Goal: Task Accomplishment & Management: Use online tool/utility

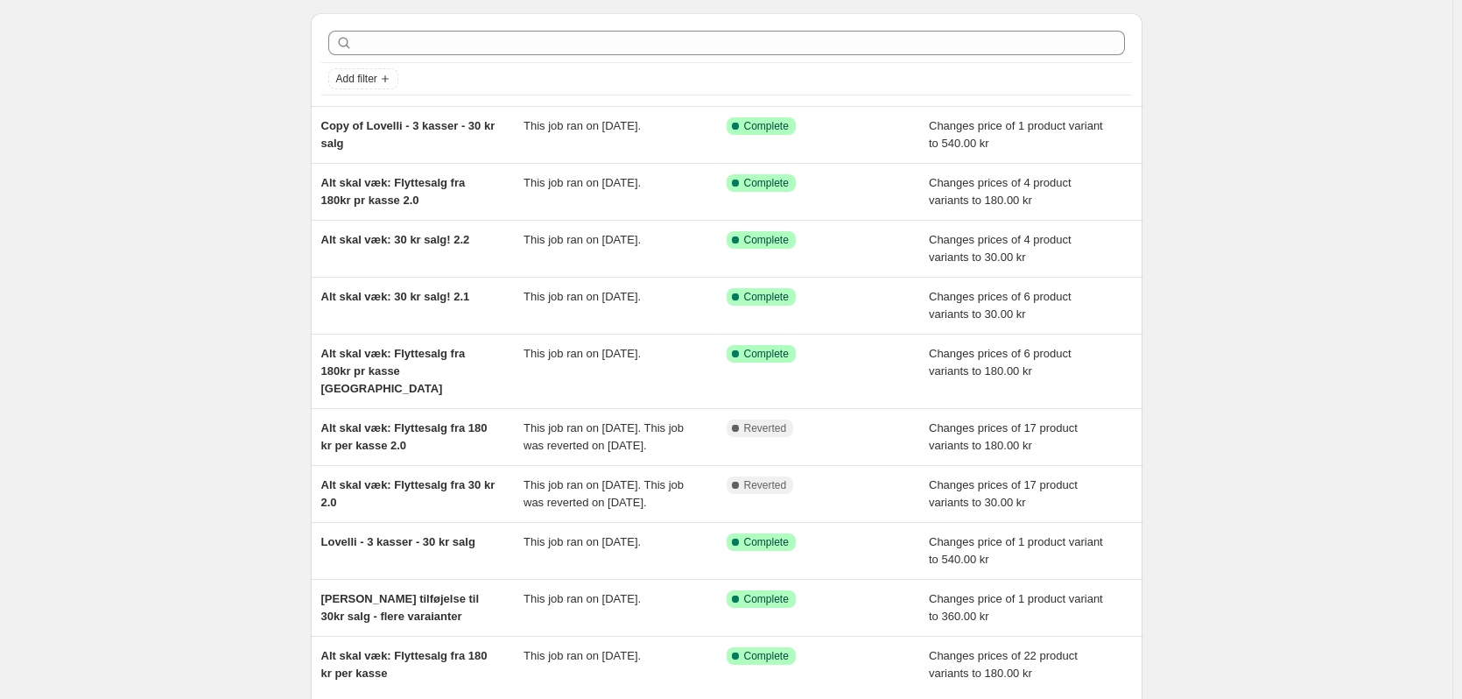
scroll to position [238, 0]
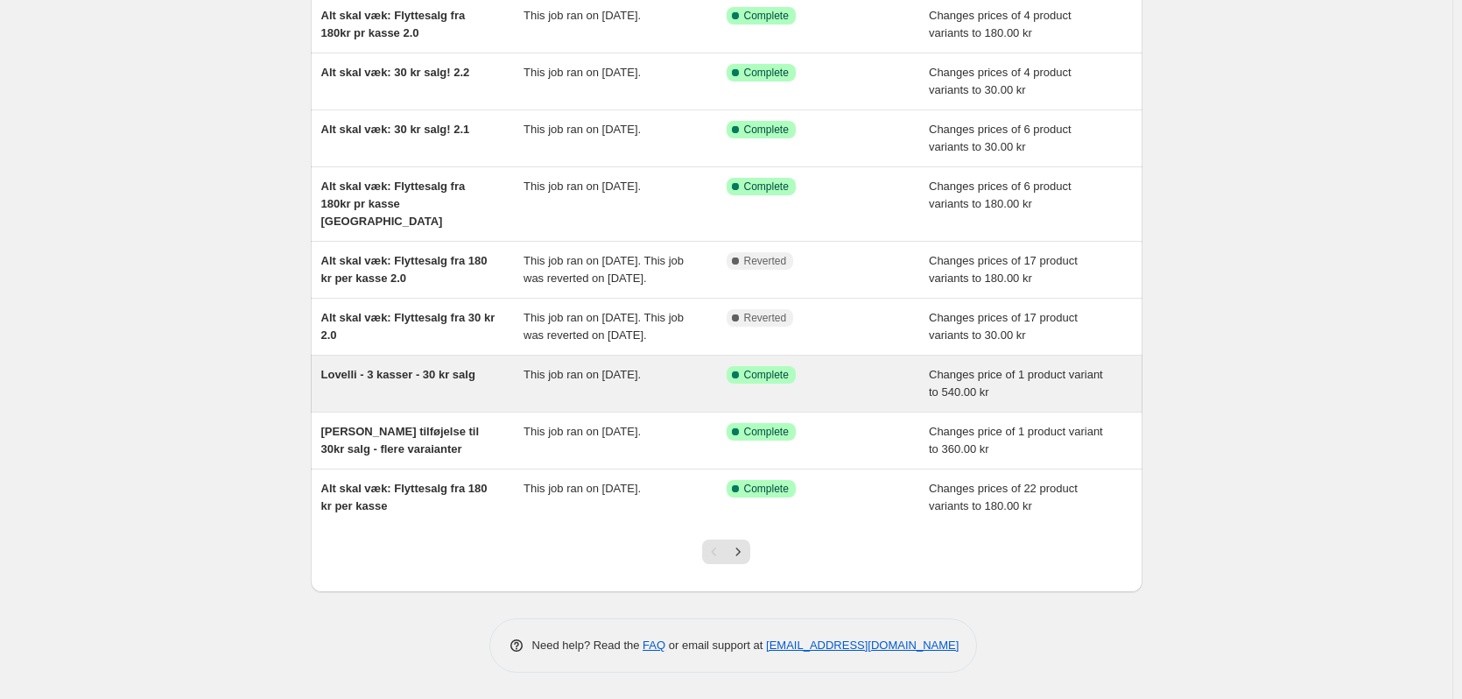
click at [430, 368] on span "Lovelli - 3 kasser - 30 kr salg" at bounding box center [398, 374] width 154 height 13
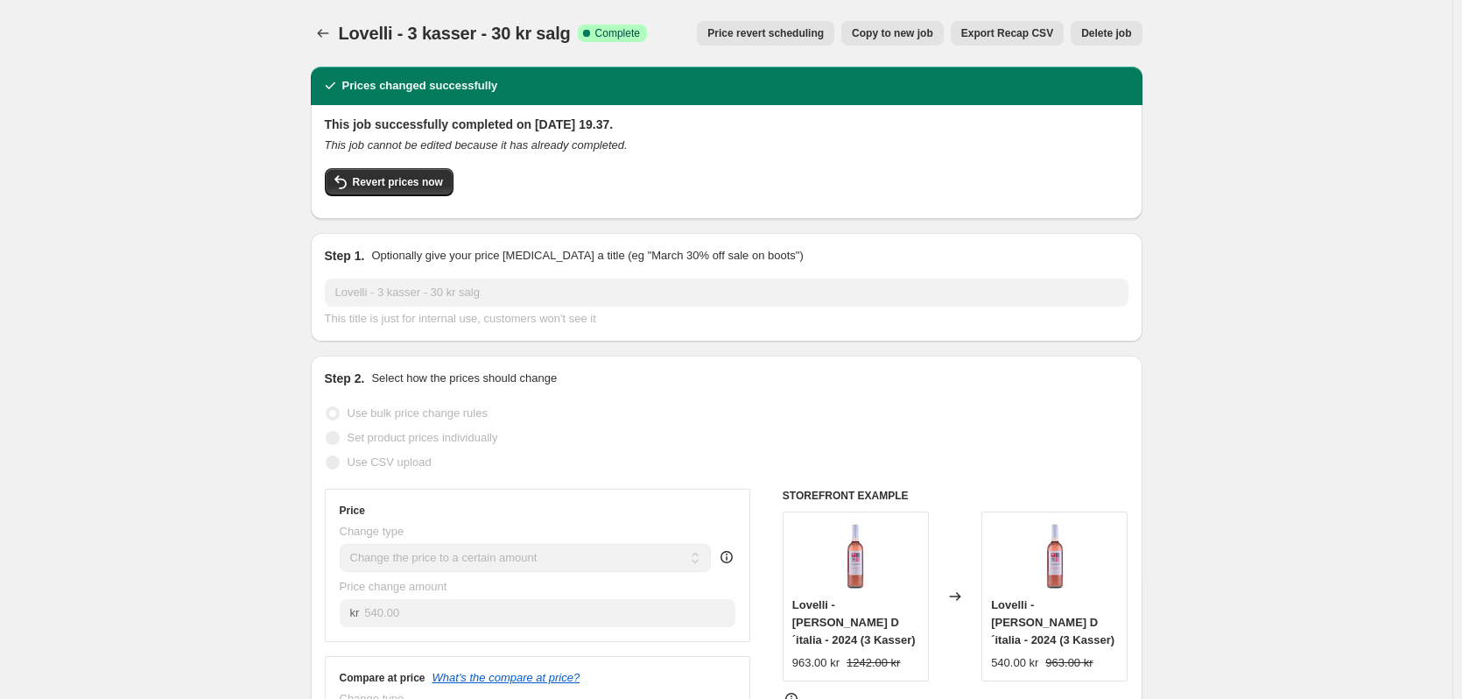
click at [327, 33] on icon "Price change jobs" at bounding box center [323, 34] width 18 height 18
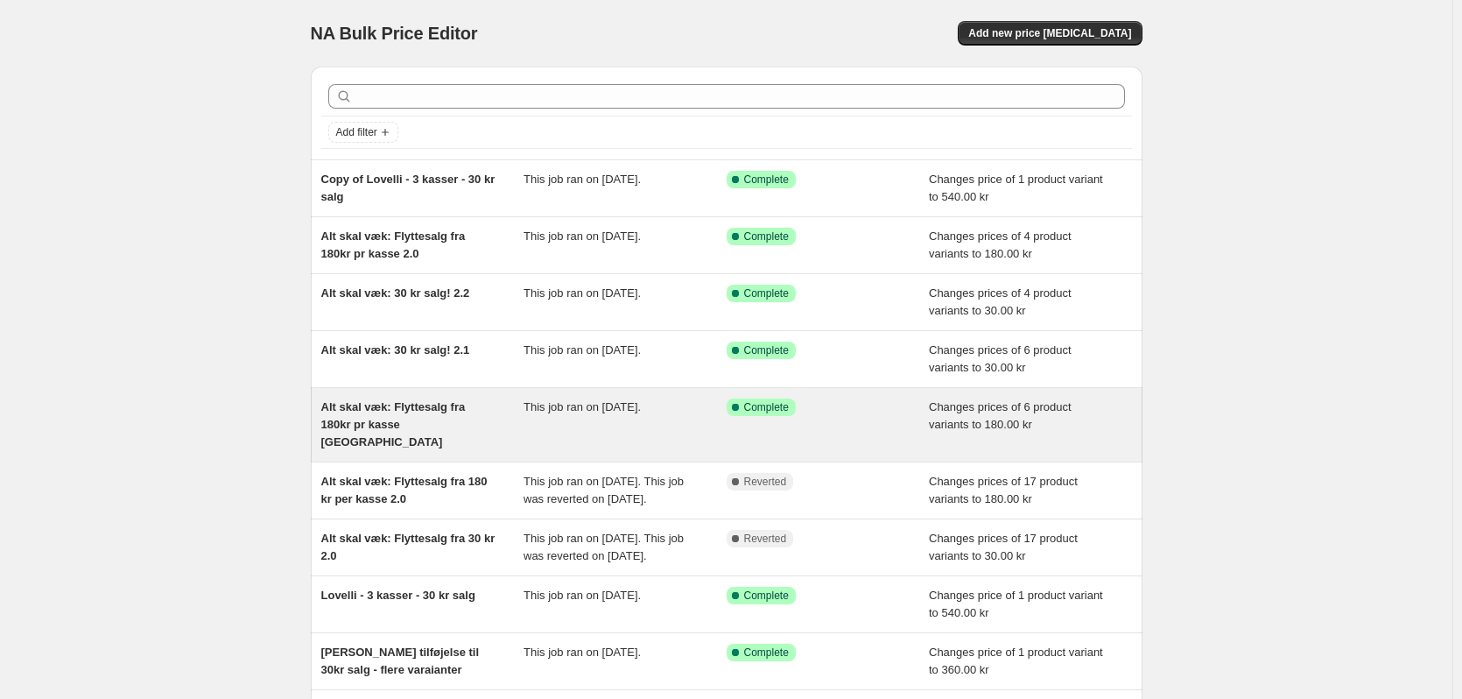
click at [494, 415] on div "Alt skal væk: Flyttesalg fra 180kr pr kasse [GEOGRAPHIC_DATA]" at bounding box center [422, 424] width 203 height 53
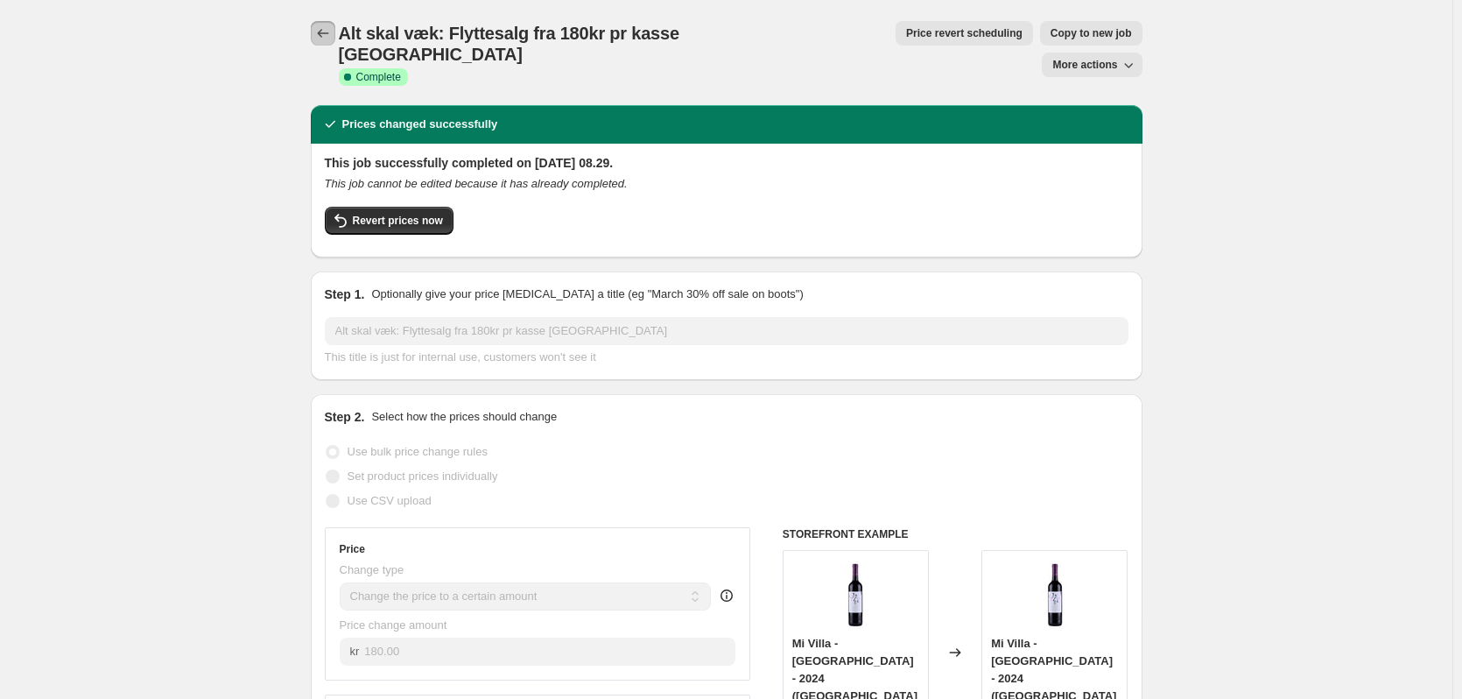
click at [322, 36] on icon "Price change jobs" at bounding box center [323, 34] width 18 height 18
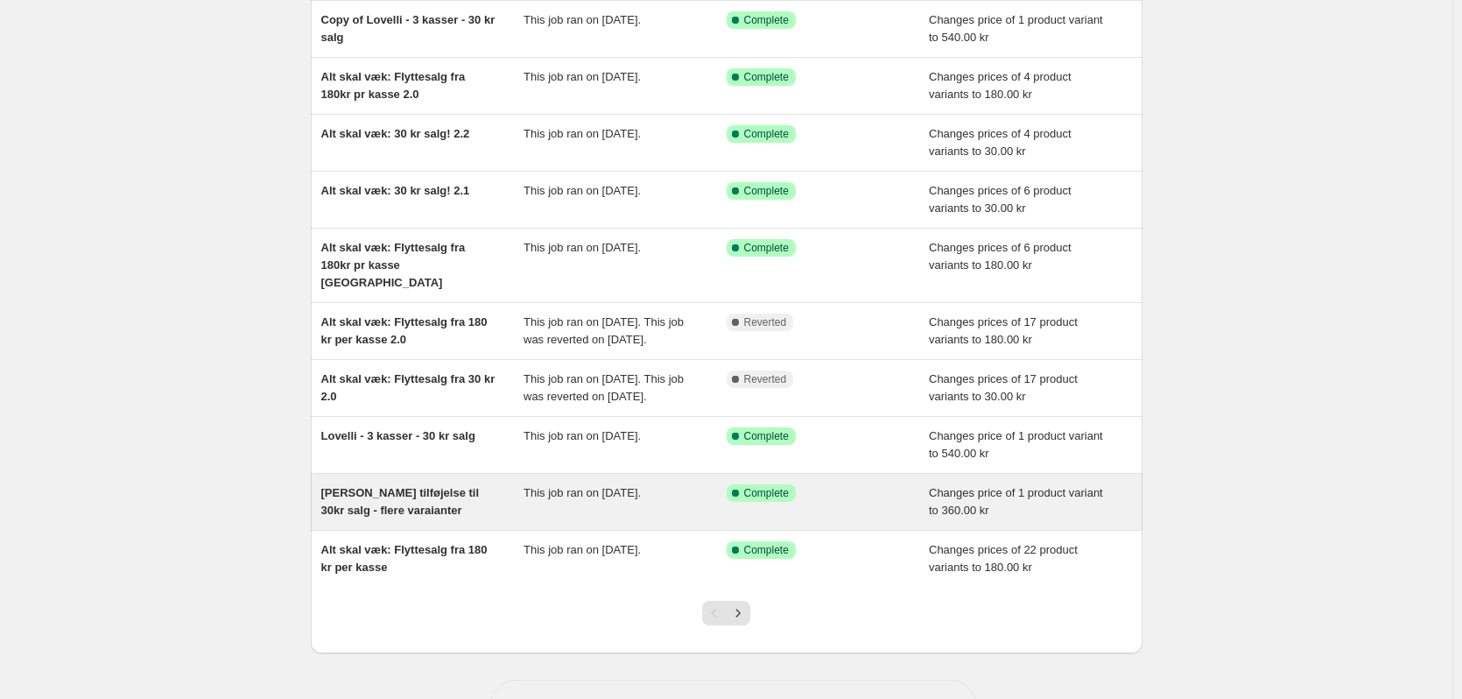
scroll to position [175, 0]
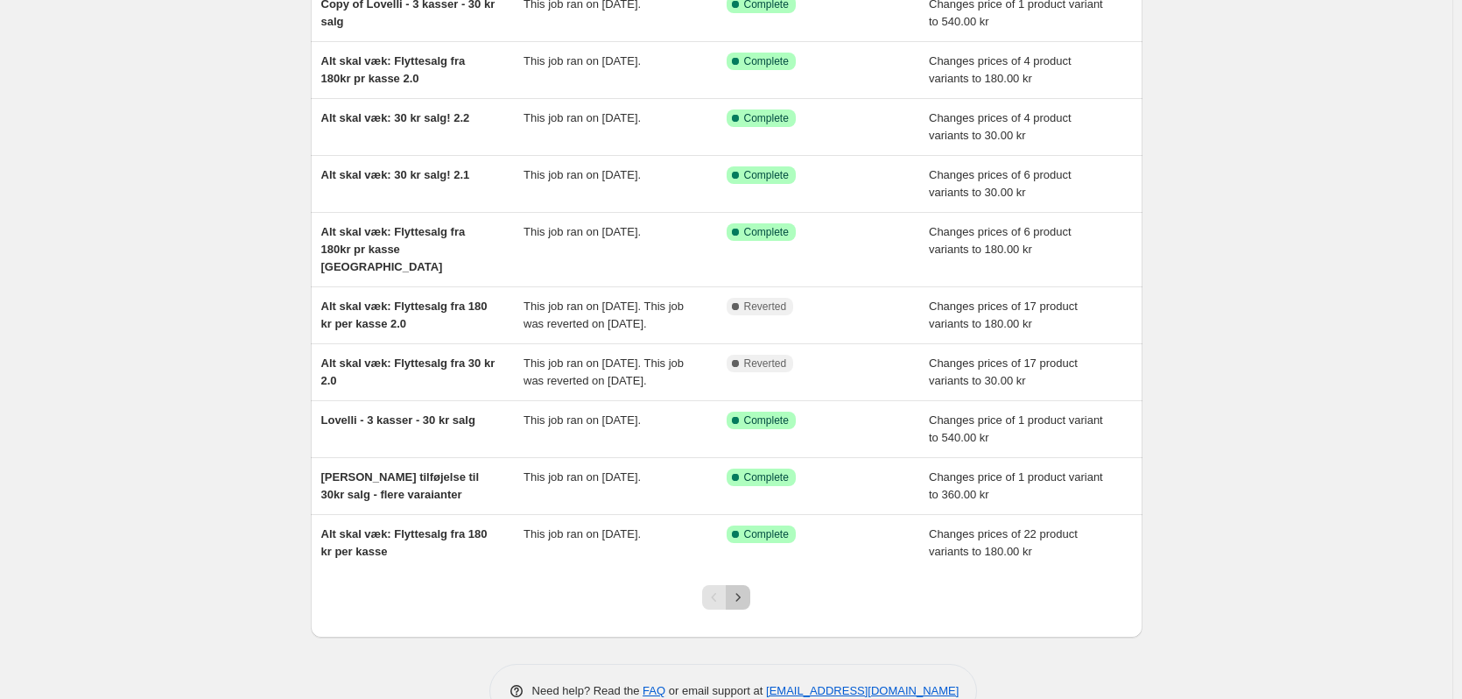
click at [738, 606] on icon "Next" at bounding box center [738, 597] width 18 height 18
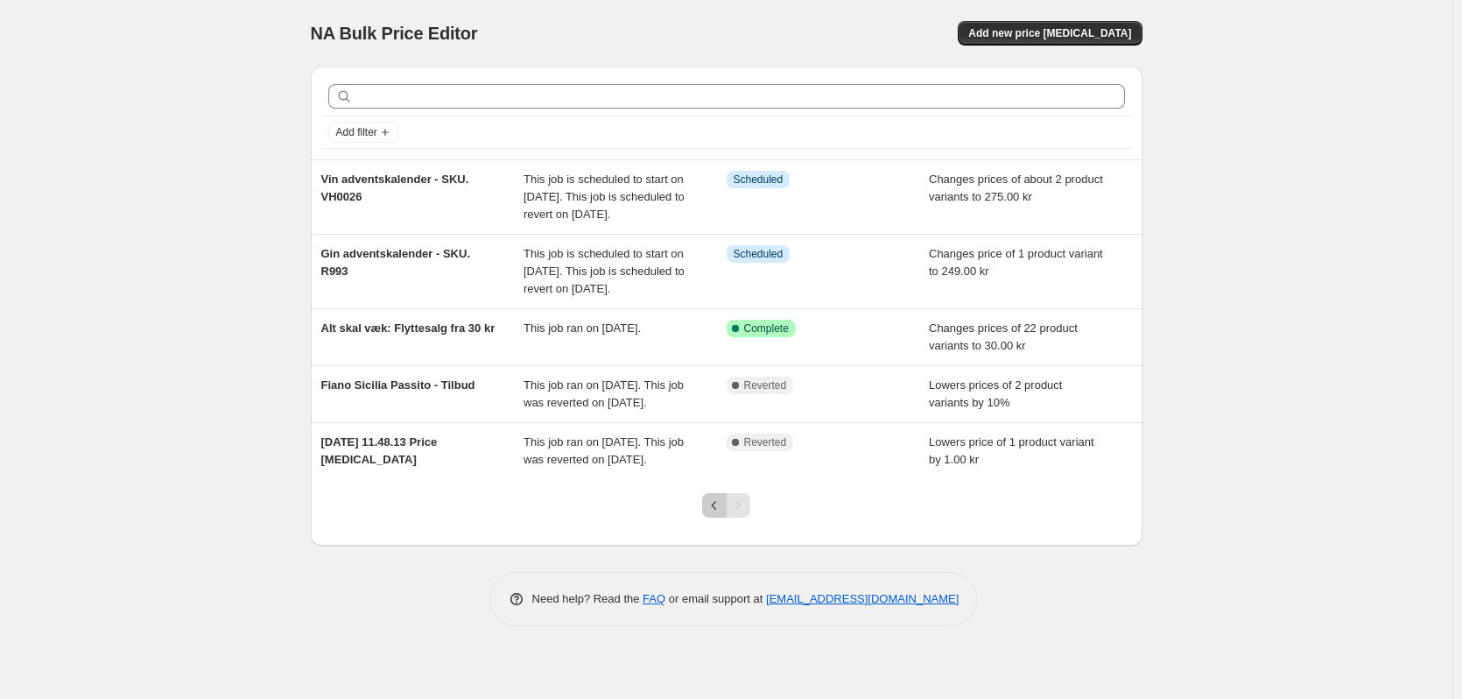
drag, startPoint x: 724, startPoint y: 579, endPoint x: 692, endPoint y: 598, distance: 37.7
click at [723, 514] on icon "Previous" at bounding box center [715, 505] width 18 height 18
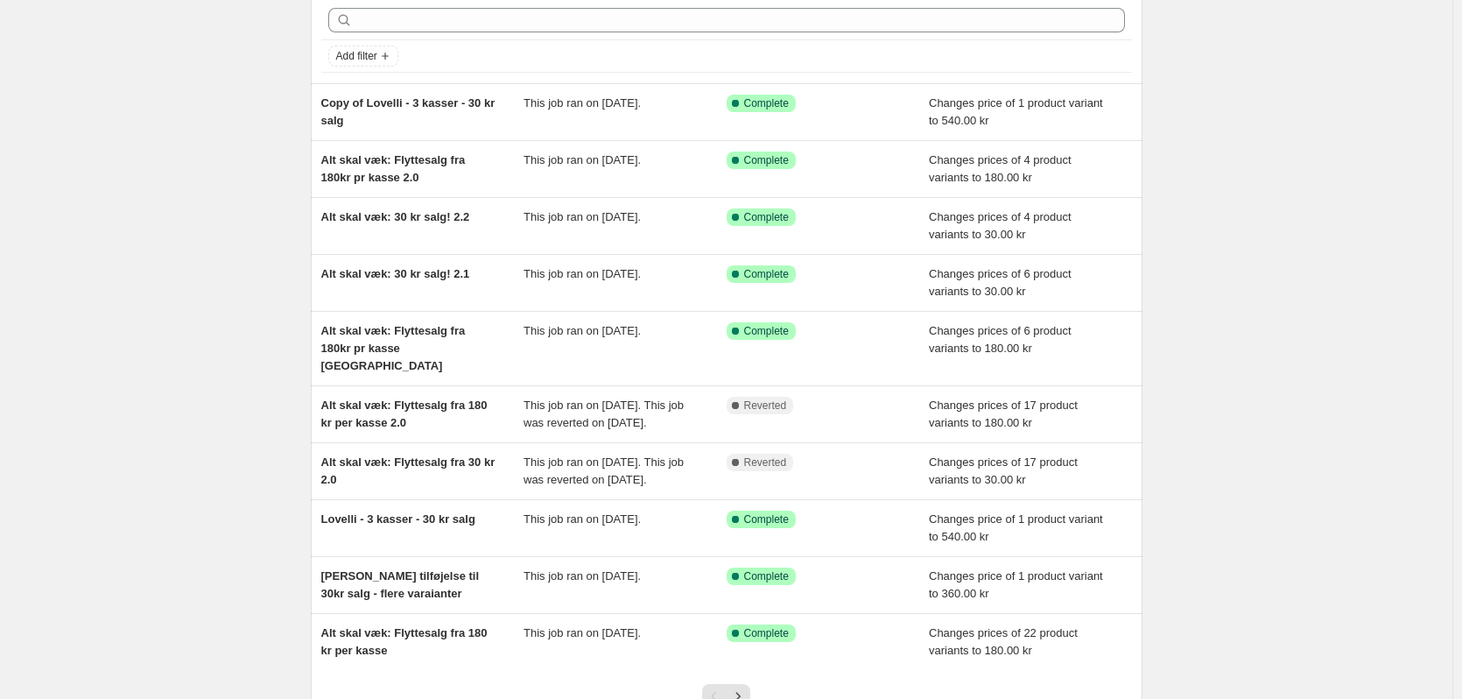
scroll to position [238, 0]
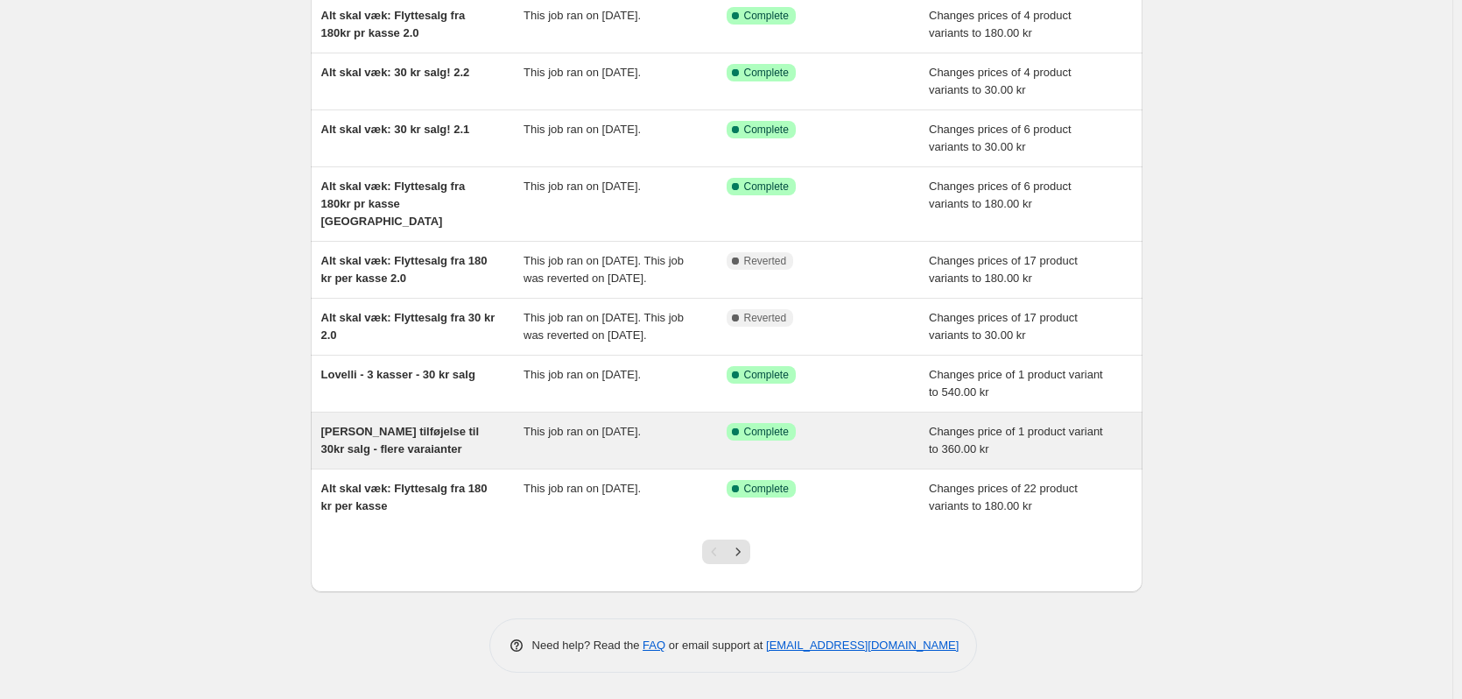
click at [485, 452] on div "[PERSON_NAME] tilføjelse til 30kr salg - flere varaianter" at bounding box center [422, 440] width 203 height 35
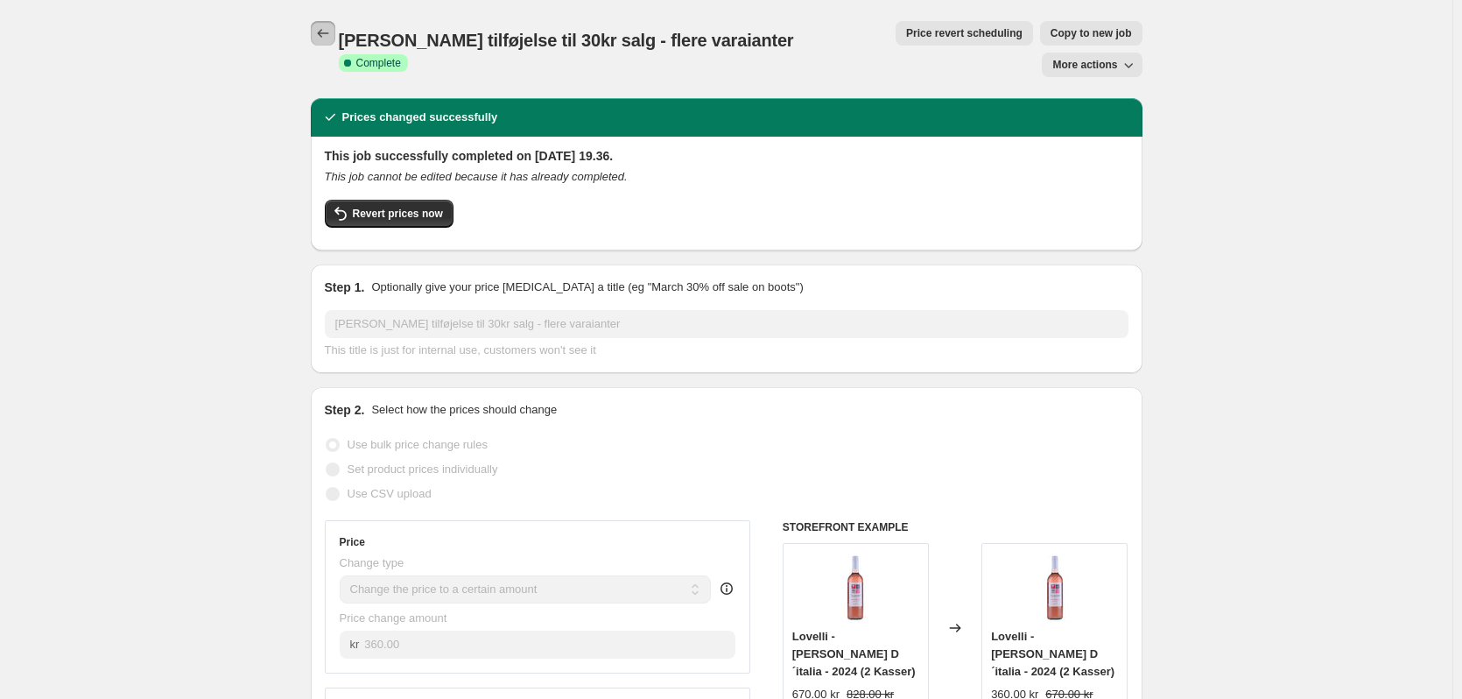
click at [327, 24] on button "Price change jobs" at bounding box center [323, 33] width 25 height 25
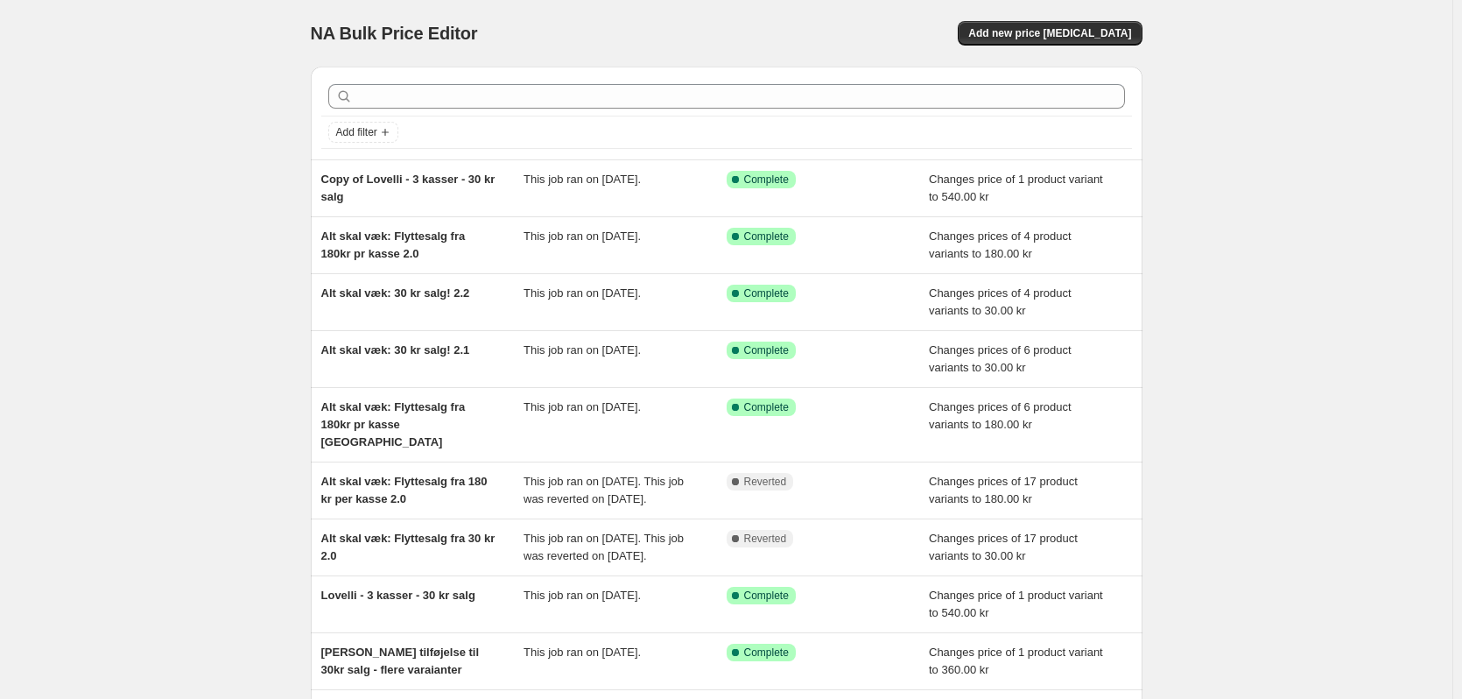
drag, startPoint x: 501, startPoint y: 181, endPoint x: 299, endPoint y: 360, distance: 269.2
click at [237, 350] on div "NA Bulk Price Editor. This page is ready NA Bulk Price Editor Add new price [ME…" at bounding box center [726, 459] width 1453 height 919
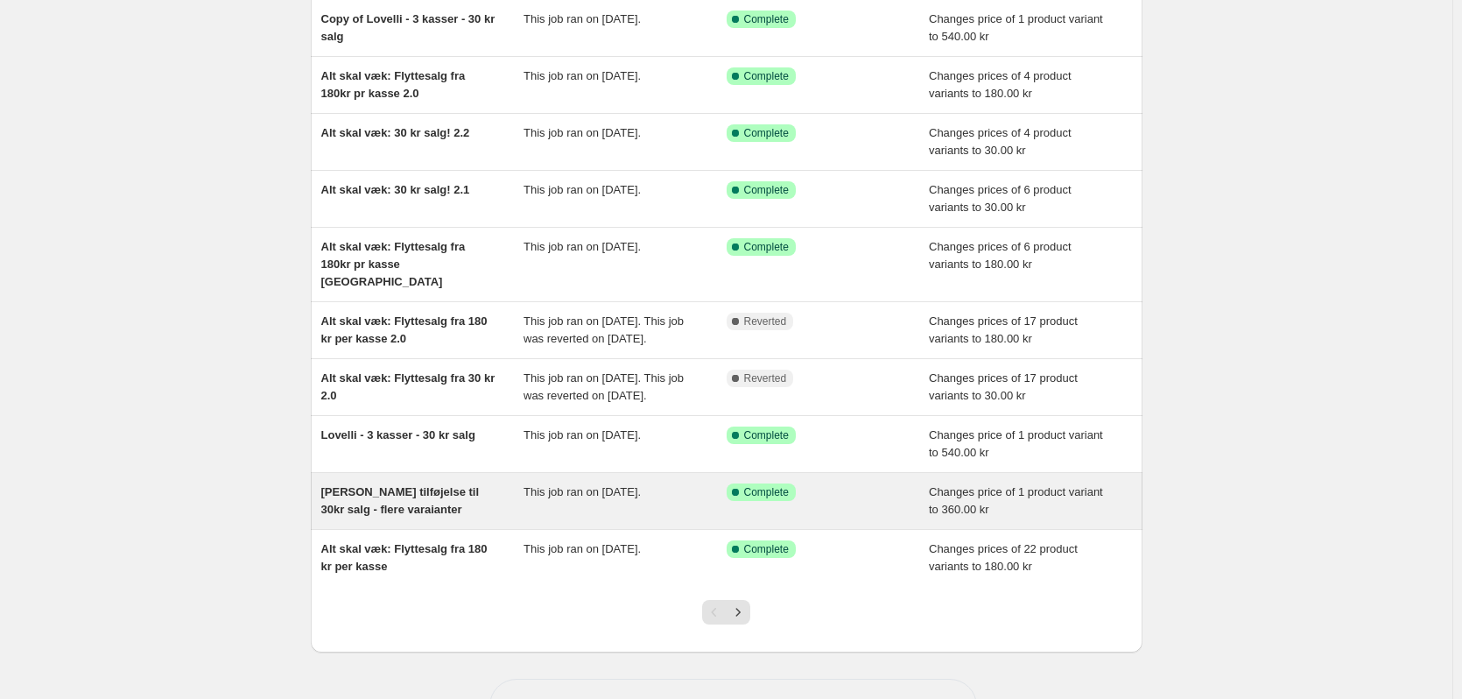
scroll to position [175, 0]
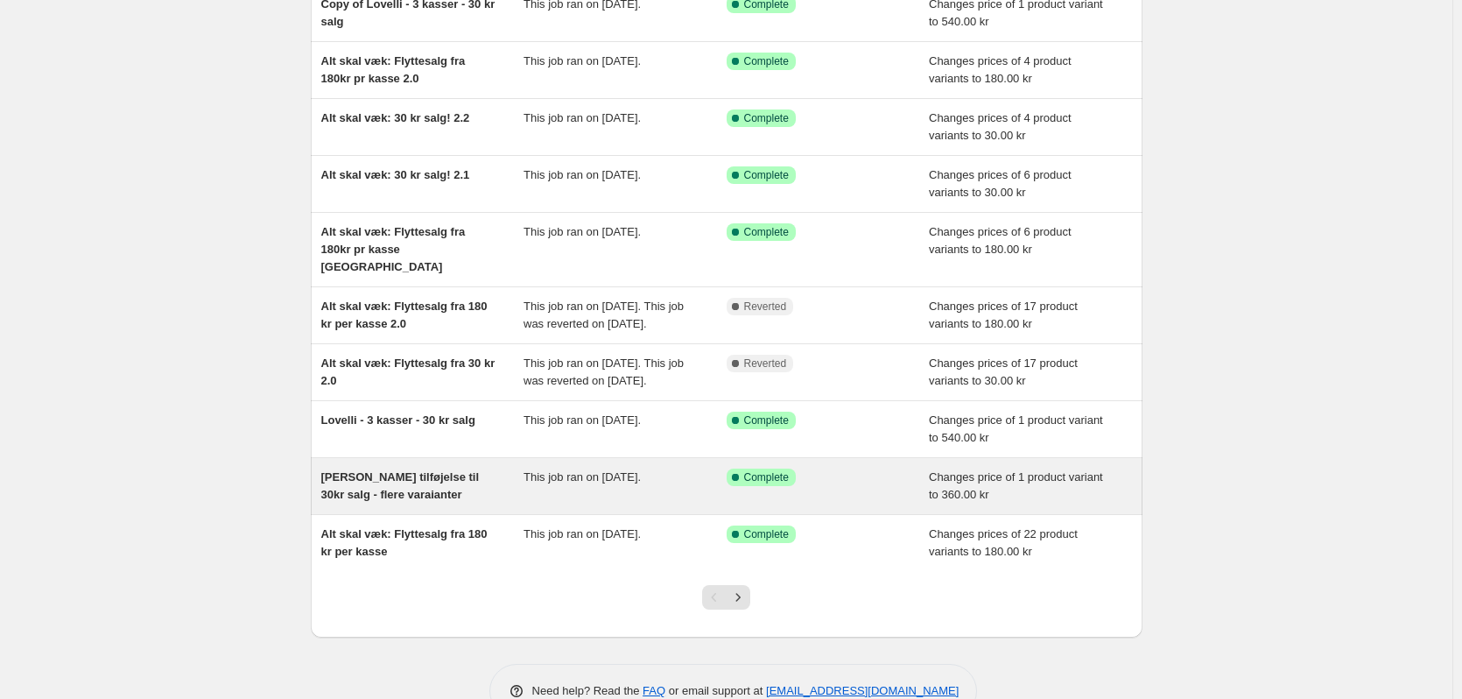
click at [477, 503] on div "[PERSON_NAME] tilføjelse til 30kr salg - flere varaianter" at bounding box center [422, 485] width 203 height 35
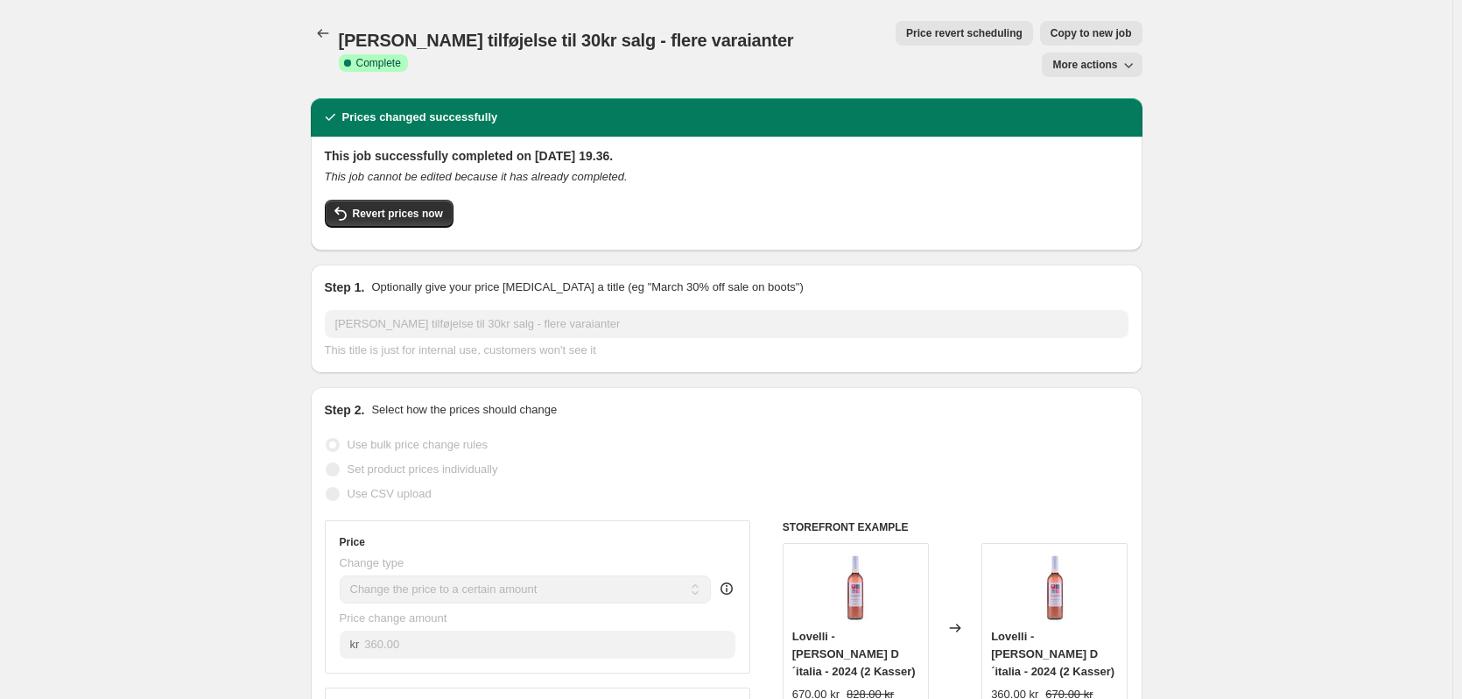
click at [1051, 28] on span "Copy to new job" at bounding box center [1091, 33] width 81 height 14
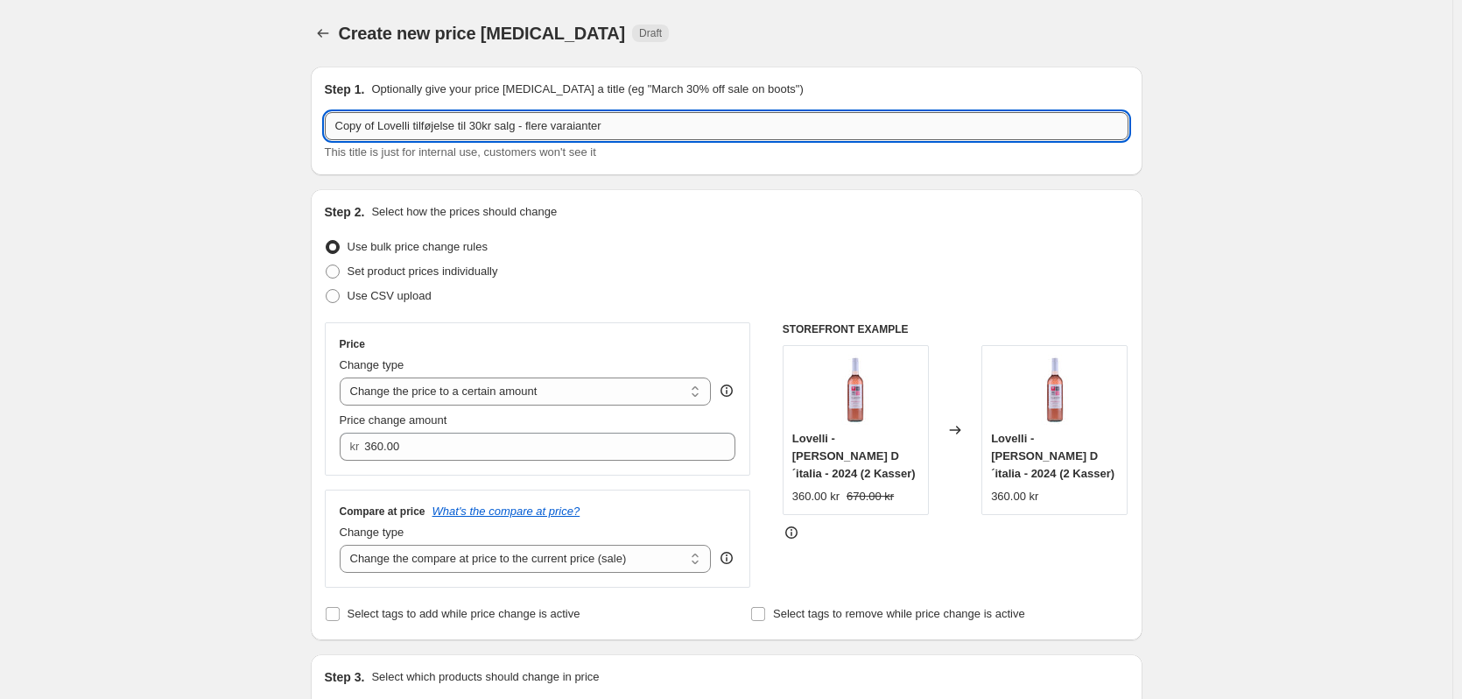
click at [522, 112] on input "Copy of Lovelli tilføjelse til 30kr salg - flere varaianter" at bounding box center [727, 126] width 804 height 28
drag, startPoint x: 647, startPoint y: 113, endPoint x: 525, endPoint y: 138, distance: 125.2
click at [525, 138] on input "Copy of Lovelli tilføjelse til 30kr salg - flere varaianter" at bounding box center [727, 126] width 804 height 28
click at [531, 119] on input "Copy of Lovelli tilføjelse til 30kr salg -2 kasser" at bounding box center [727, 126] width 804 height 28
click at [529, 125] on input "Copy of Lovelli tilføjelse til 30kr salg -2 kasser" at bounding box center [727, 126] width 804 height 28
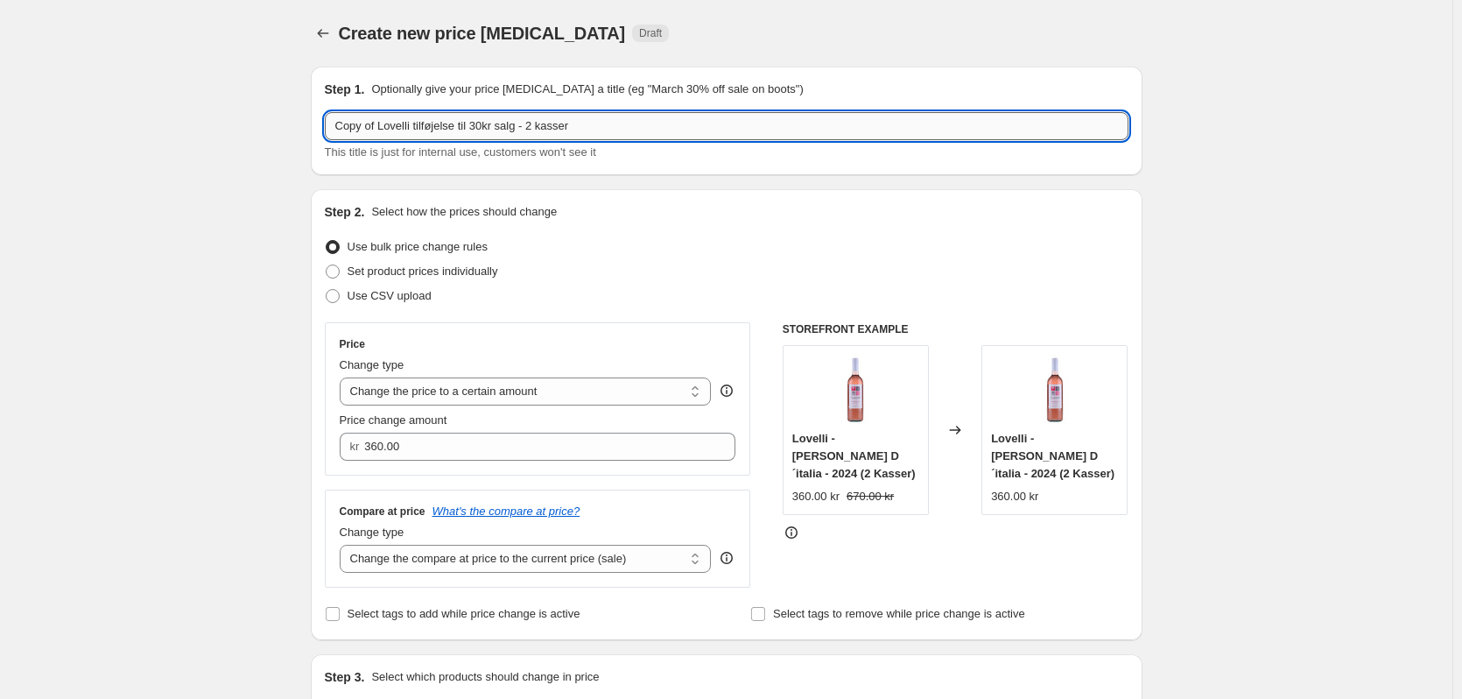
drag, startPoint x: 412, startPoint y: 123, endPoint x: 391, endPoint y: 123, distance: 20.1
click at [380, 123] on input "Copy of Lovelli tilføjelse til 30kr salg - 2 kasser" at bounding box center [727, 126] width 804 height 28
drag, startPoint x: 413, startPoint y: 125, endPoint x: 306, endPoint y: 120, distance: 107.8
click at [308, 126] on div "Step 1. Optionally give your price [MEDICAL_DATA] a title (eg "March 30% off sa…" at bounding box center [720, 632] width 846 height 1159
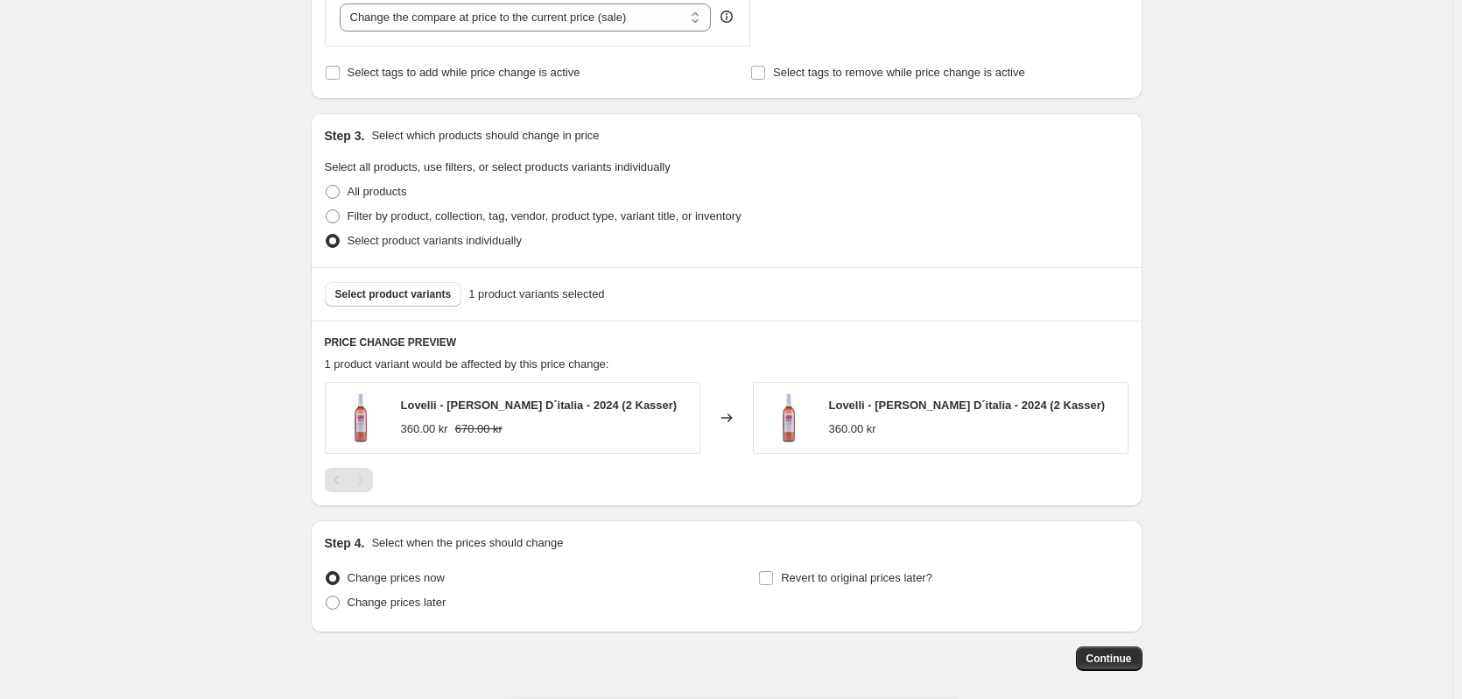
scroll to position [613, 0]
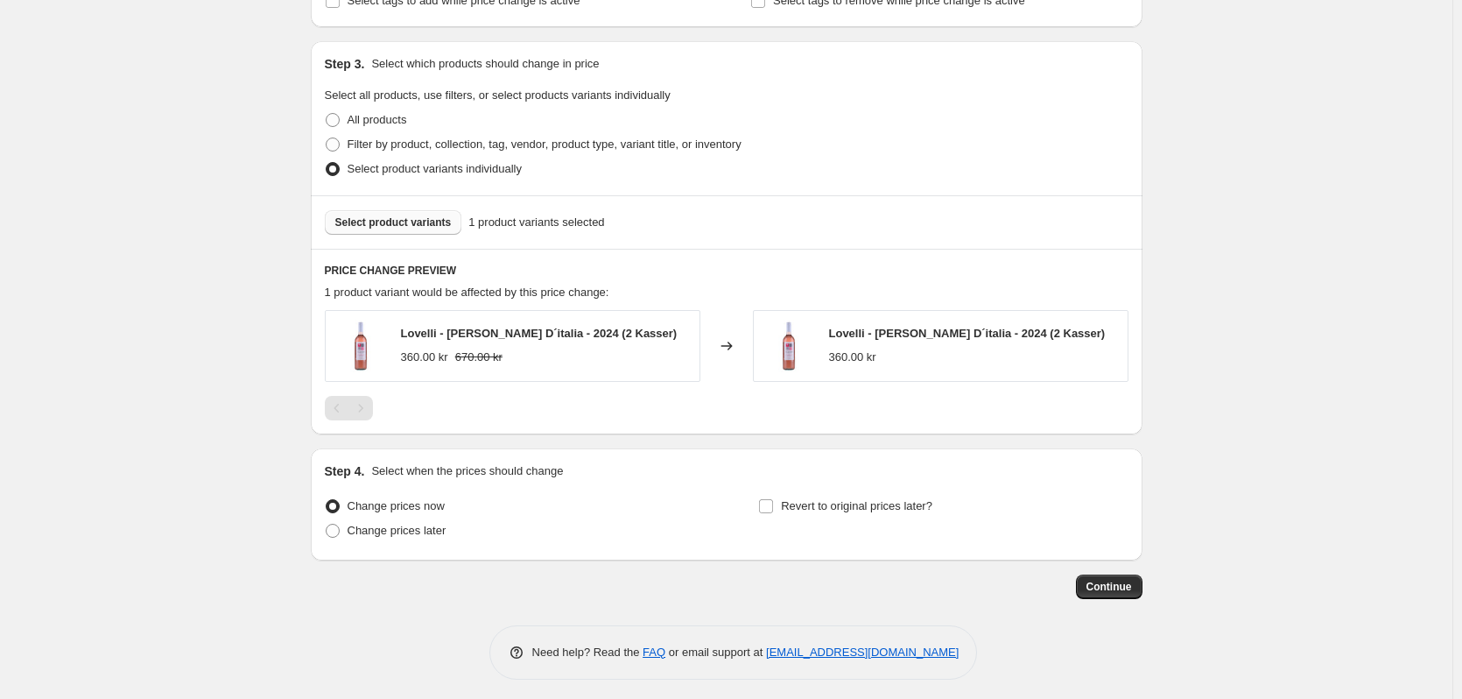
type input "WHT tilføjelse til 30kr salg - 2 kasser"
click at [415, 213] on button "Select product variants" at bounding box center [393, 222] width 137 height 25
click at [1118, 588] on span "Continue" at bounding box center [1110, 587] width 46 height 14
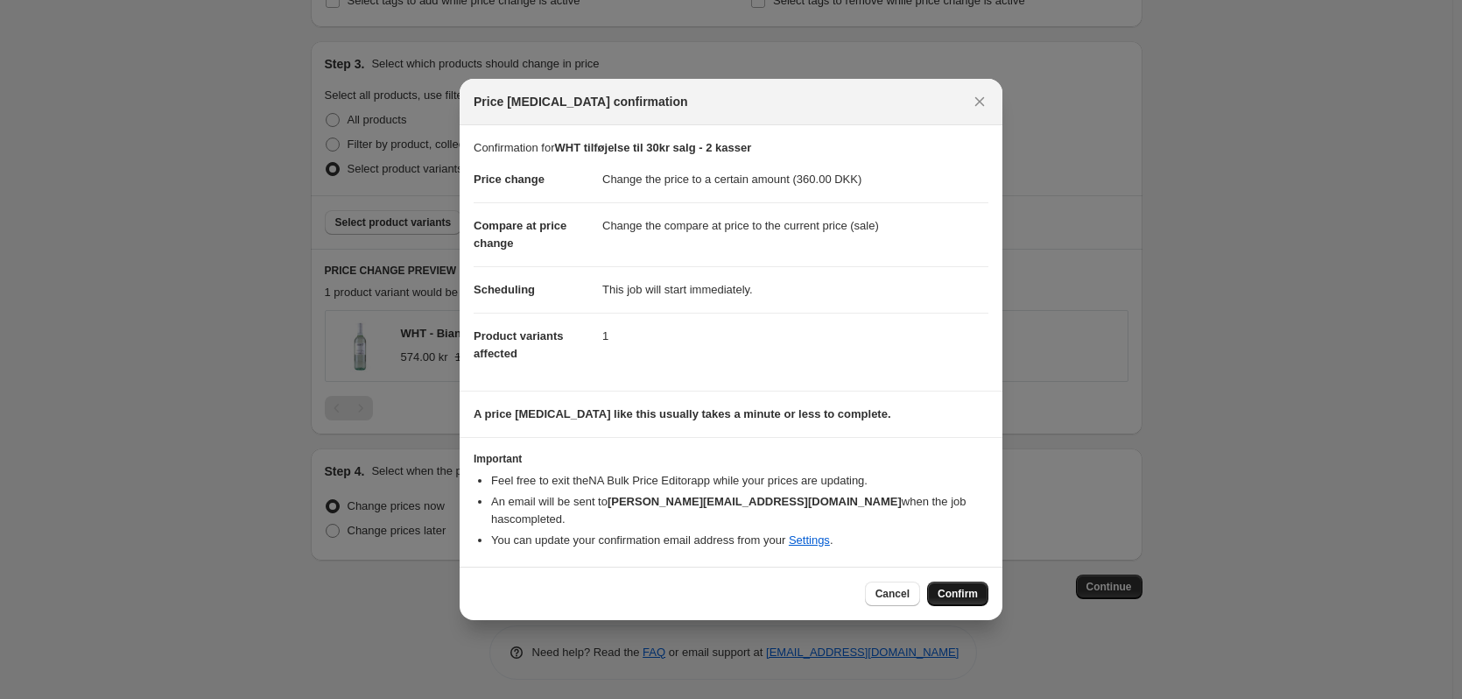
click at [954, 587] on span "Confirm" at bounding box center [958, 594] width 40 height 14
